Goal: Check status: Check status

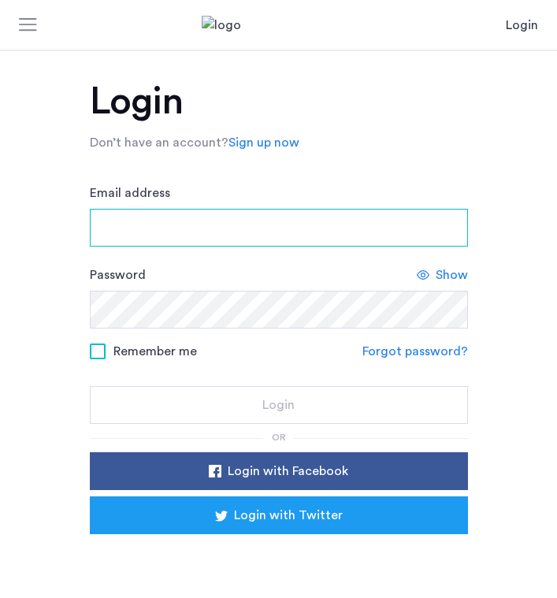
click at [227, 217] on input "Email address" at bounding box center [279, 228] width 378 height 38
click at [191, 213] on input "Email address" at bounding box center [279, 228] width 378 height 38
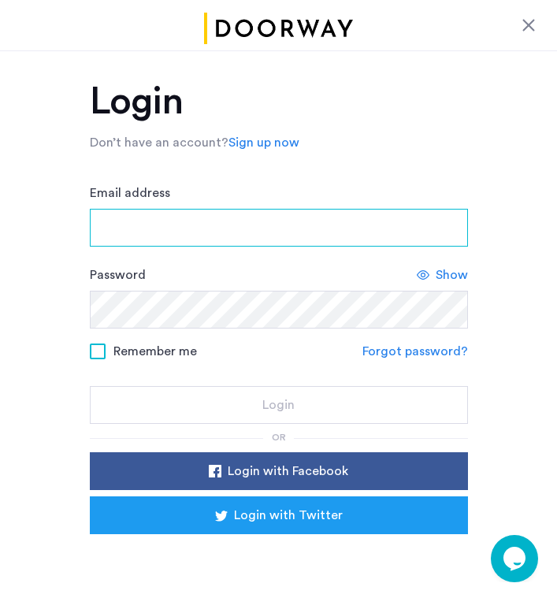
type input "**********"
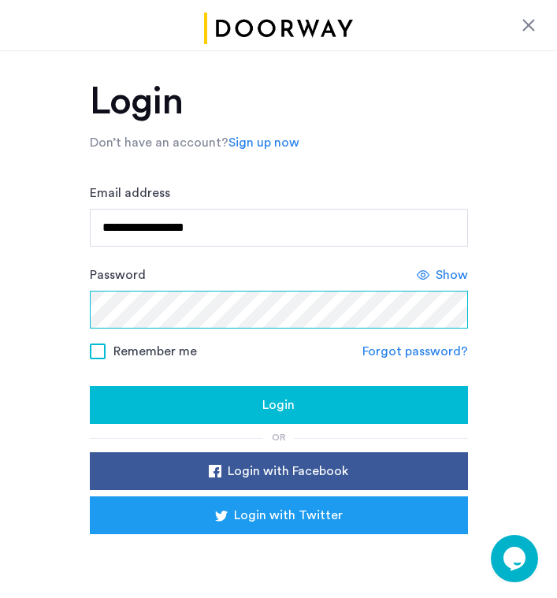
click at [90, 386] on button "Login" at bounding box center [279, 405] width 378 height 38
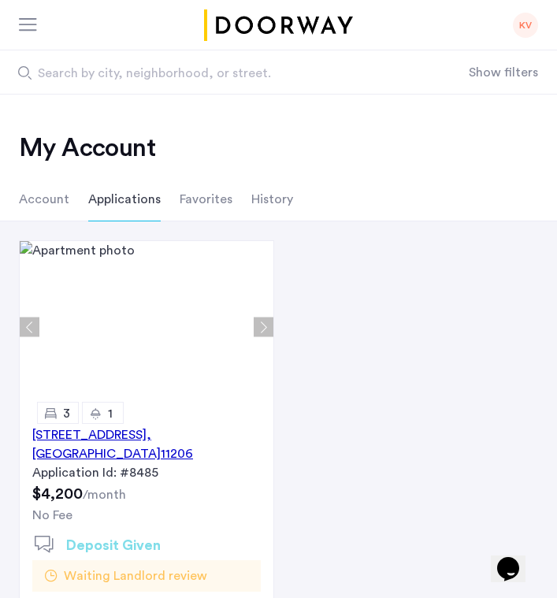
click at [146, 436] on div "123 Pulaski Street, Unit 2B, Brooklyn , NY 11206" at bounding box center [146, 444] width 228 height 38
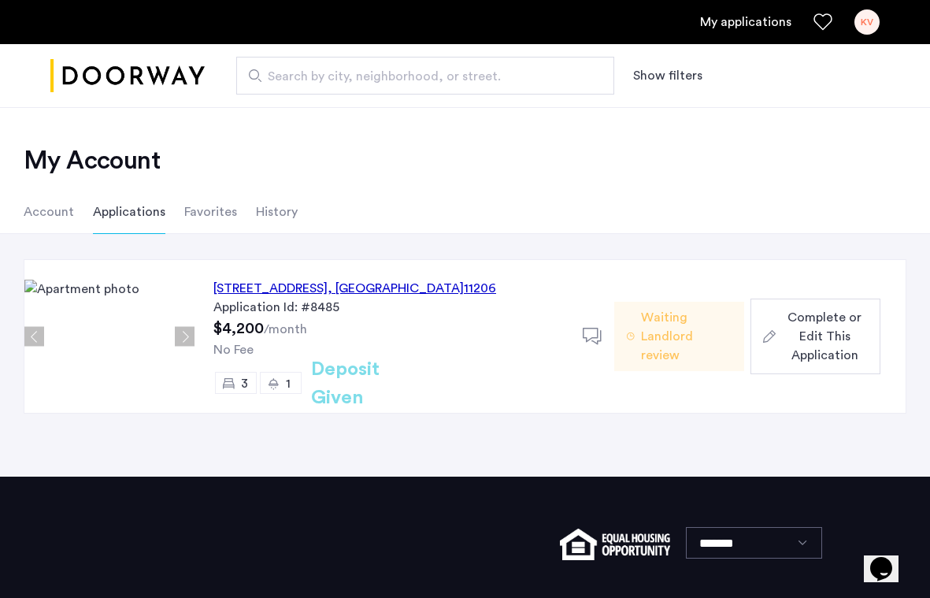
click at [54, 209] on li "Account" at bounding box center [49, 212] width 50 height 44
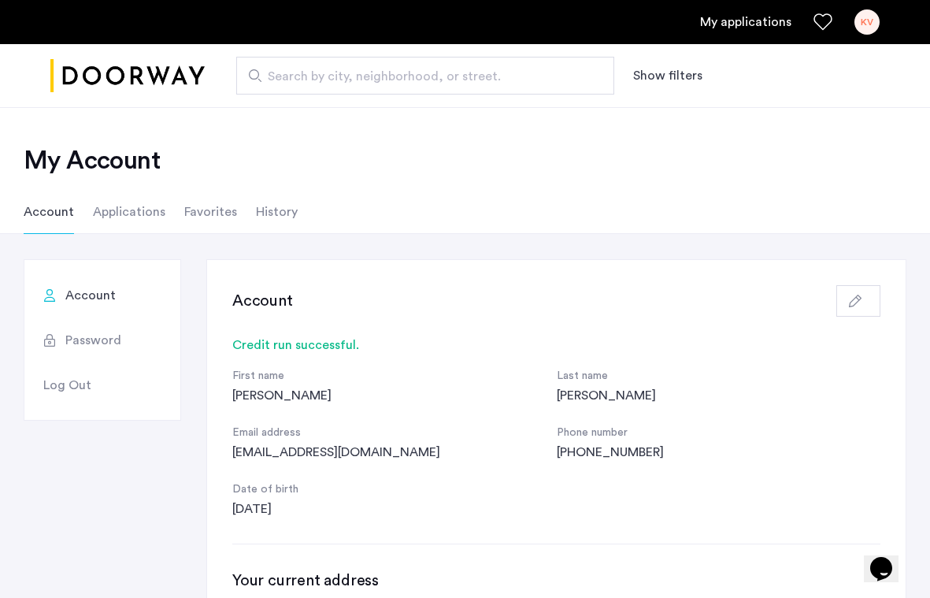
click at [127, 210] on li "Applications" at bounding box center [129, 212] width 72 height 44
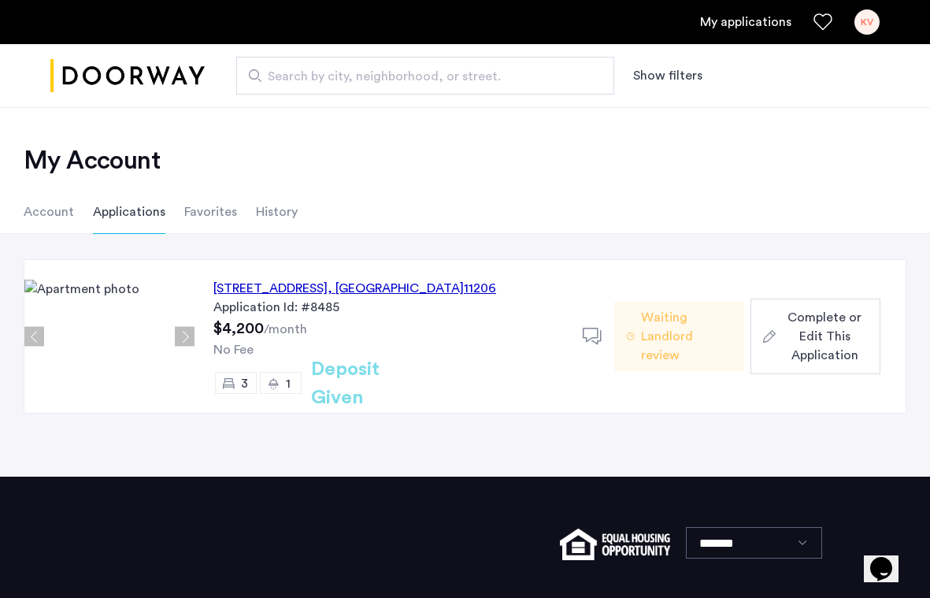
click at [65, 209] on li "Account" at bounding box center [49, 212] width 50 height 44
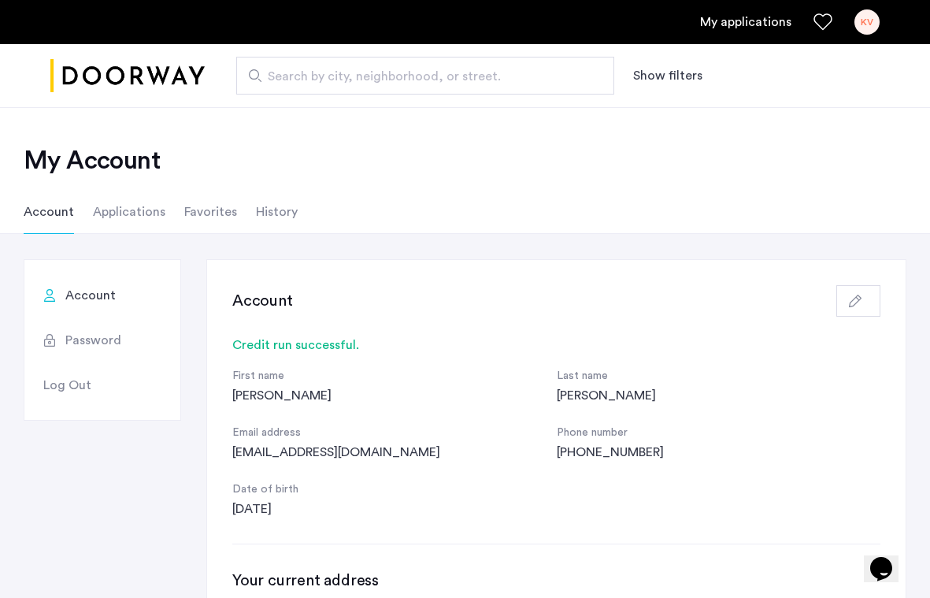
click at [198, 213] on li "Favorites" at bounding box center [210, 212] width 53 height 44
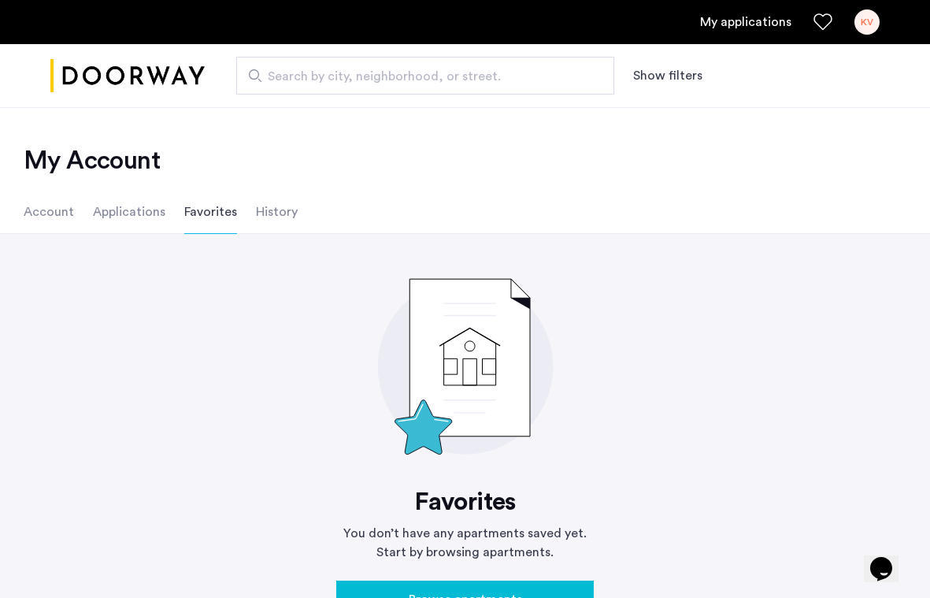
click at [277, 203] on li "History" at bounding box center [277, 212] width 42 height 44
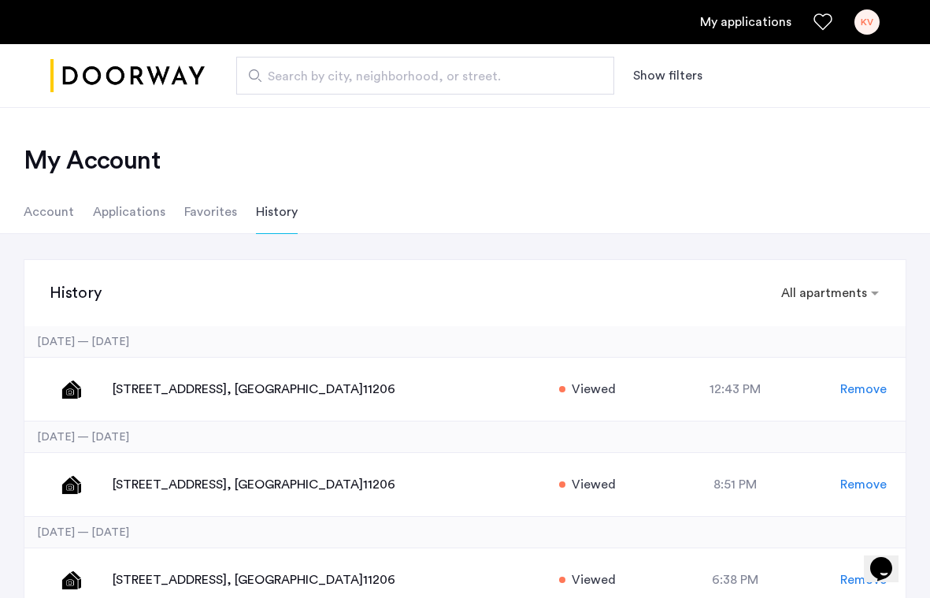
click at [139, 221] on li "Applications" at bounding box center [129, 212] width 72 height 44
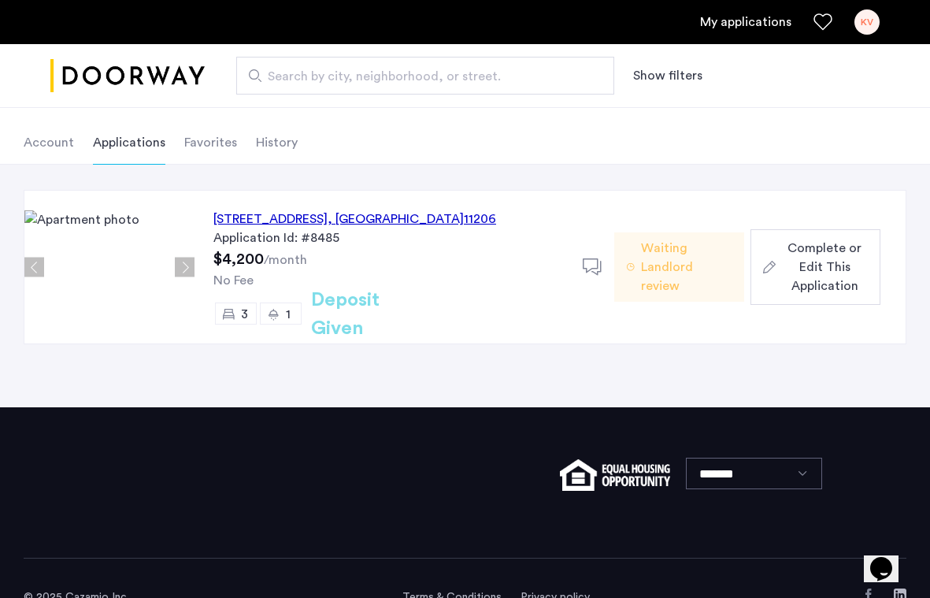
scroll to position [78, 0]
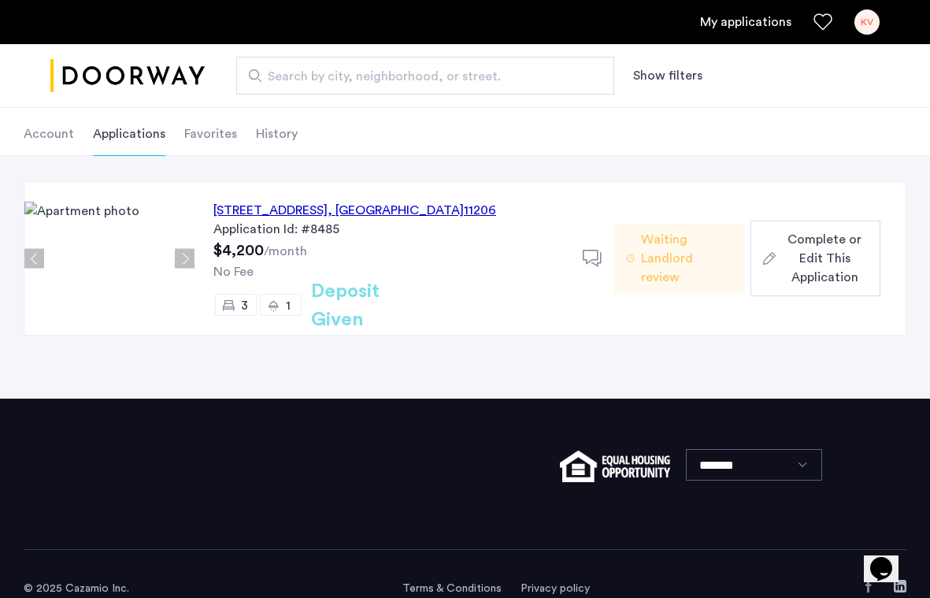
click at [365, 307] on h2 "Deposit Given" at bounding box center [373, 305] width 125 height 57
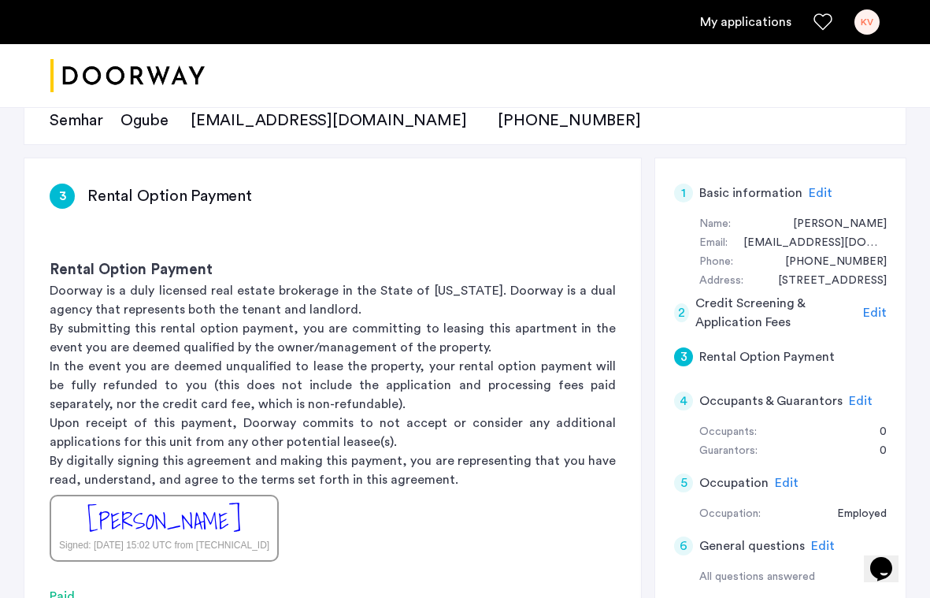
scroll to position [187, 0]
